Goal: Task Accomplishment & Management: Use online tool/utility

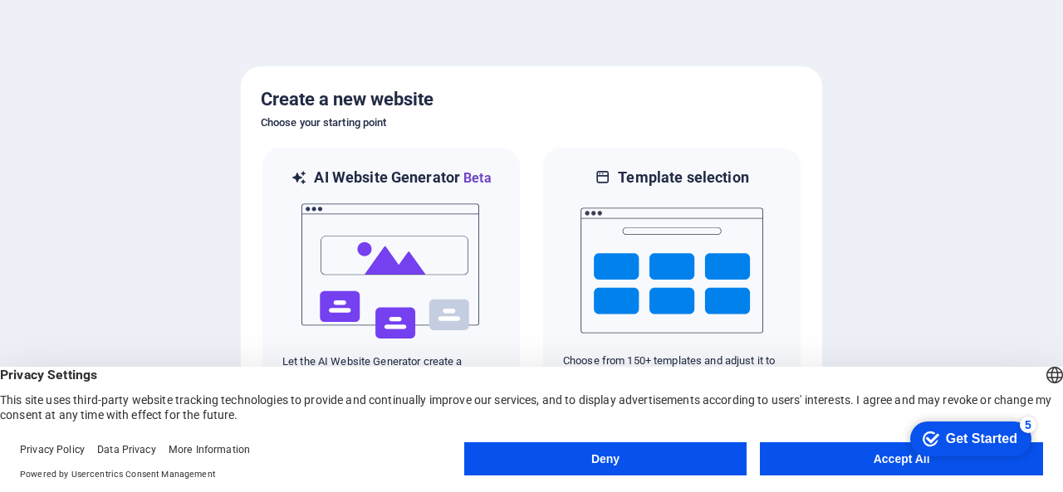
click at [679, 452] on button "Deny" at bounding box center [605, 458] width 283 height 33
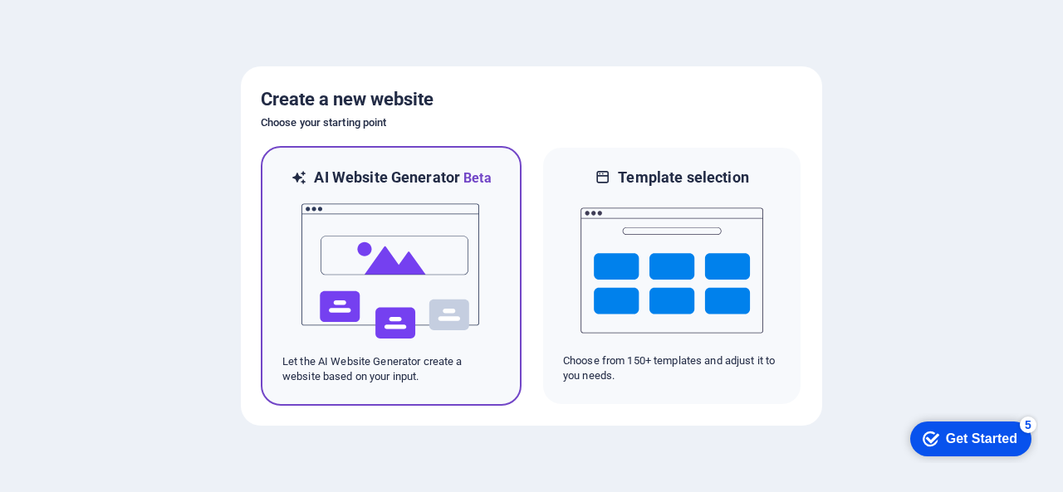
click at [407, 338] on img at bounding box center [391, 271] width 183 height 166
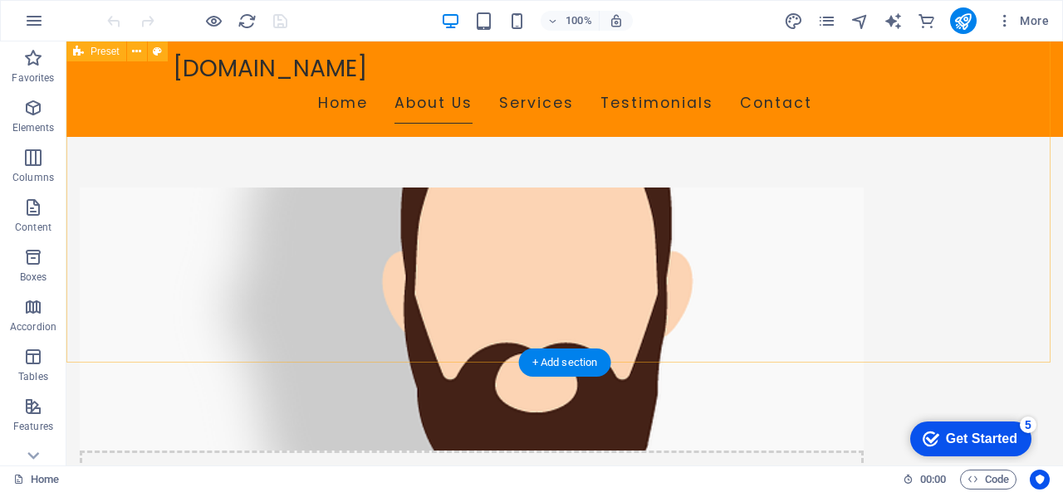
scroll to position [413, 0]
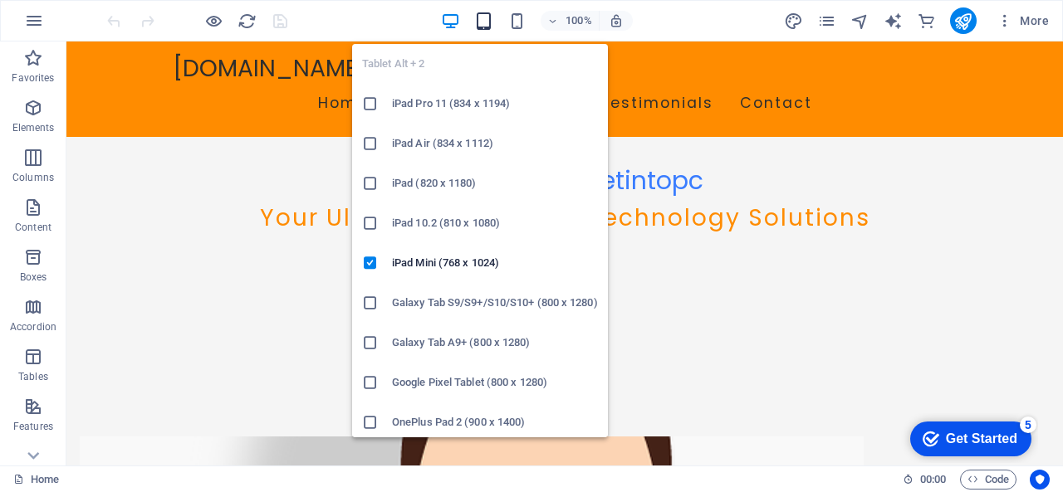
click at [488, 22] on icon "button" at bounding box center [483, 21] width 19 height 19
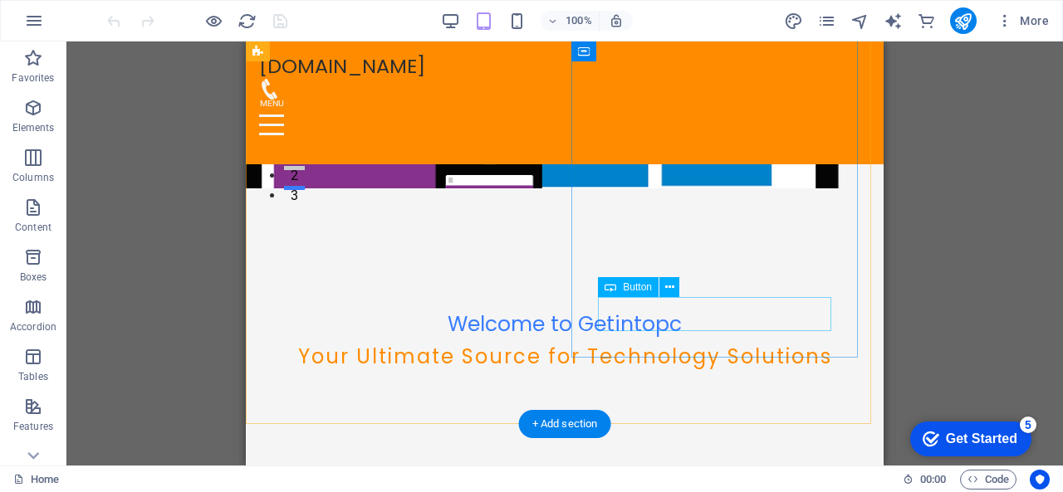
scroll to position [415, 0]
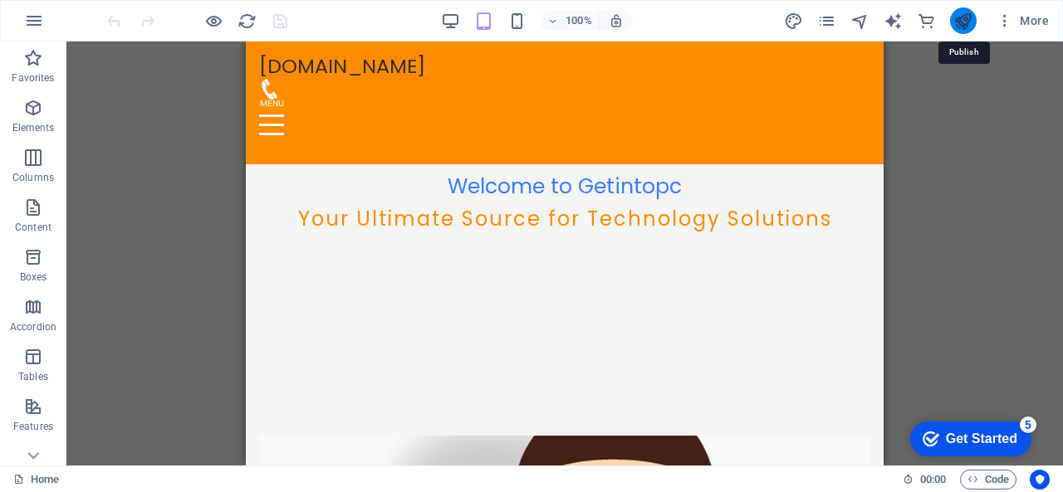
click at [965, 22] on icon "publish" at bounding box center [962, 21] width 19 height 19
